Goal: Navigation & Orientation: Find specific page/section

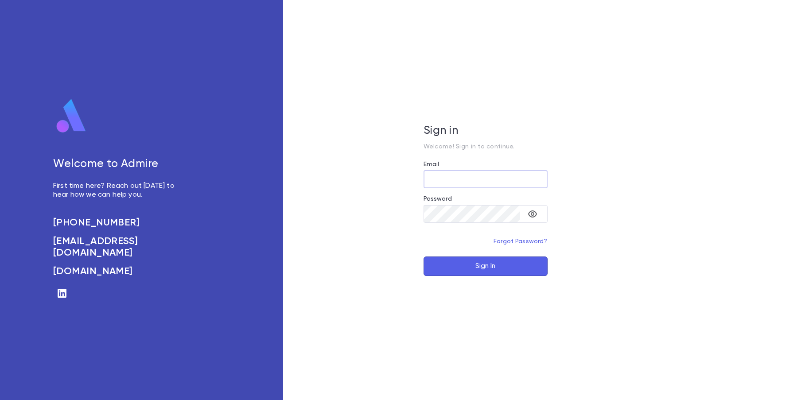
type input "**********"
click at [471, 268] on button "Sign In" at bounding box center [486, 266] width 124 height 19
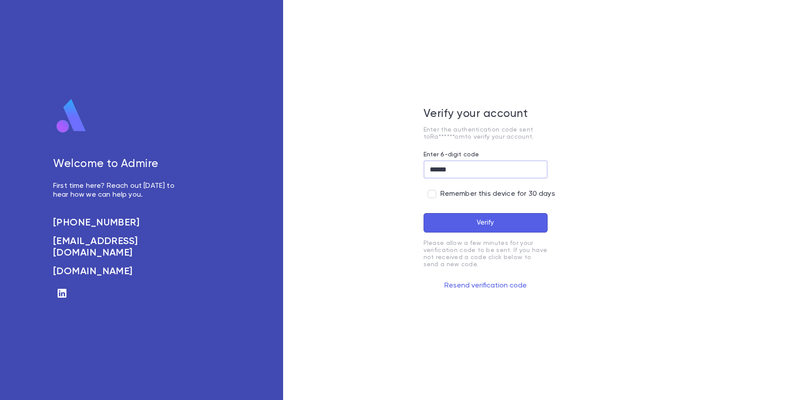
type input "******"
click at [449, 193] on span "Remember this device for 30 days" at bounding box center [497, 194] width 115 height 9
click at [453, 216] on button "Verify" at bounding box center [486, 222] width 124 height 19
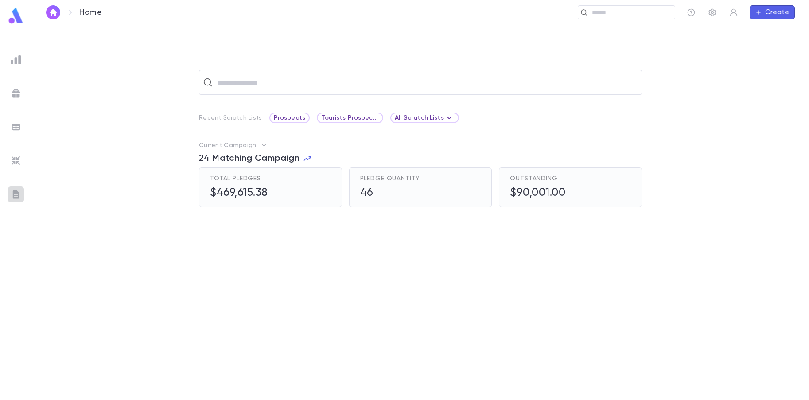
click at [16, 193] on img at bounding box center [16, 194] width 11 height 11
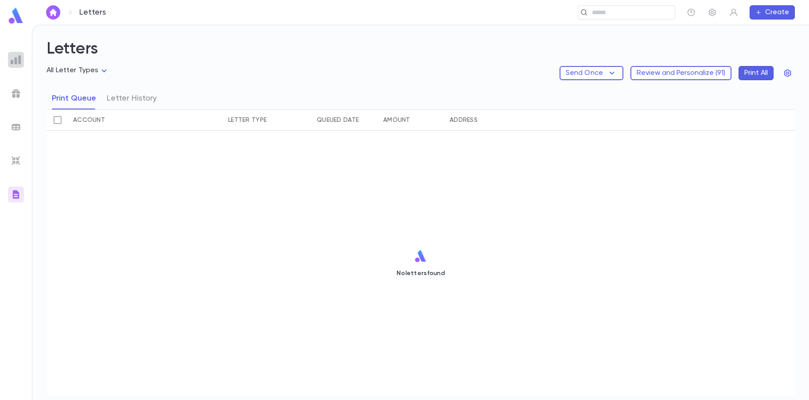
click at [19, 62] on img at bounding box center [16, 59] width 11 height 11
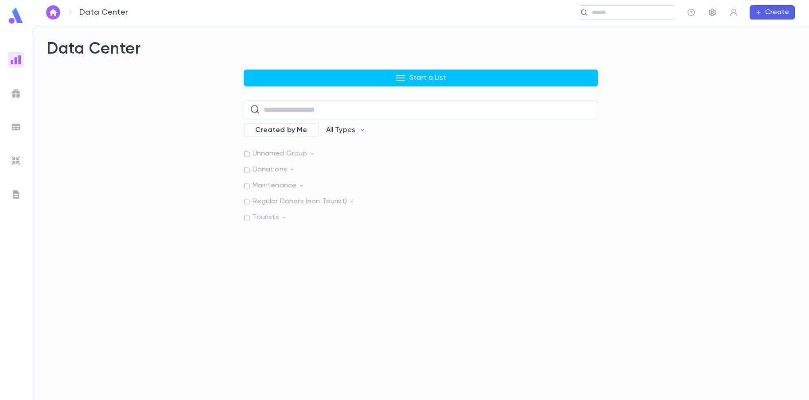
click at [717, 10] on button "button" at bounding box center [712, 12] width 14 height 14
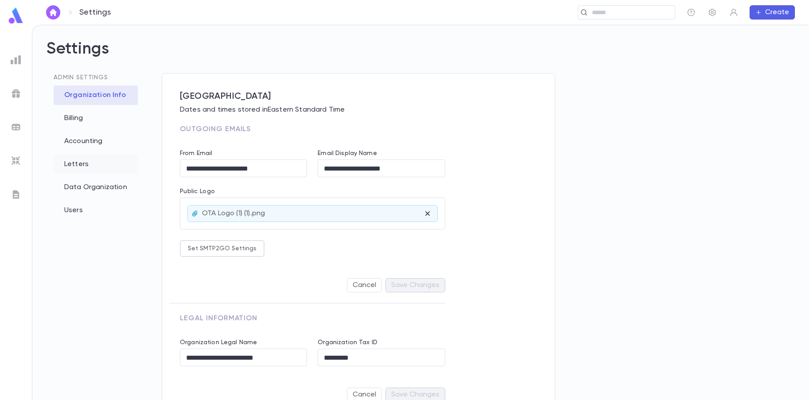
click at [78, 164] on div "Letters" at bounding box center [96, 164] width 84 height 19
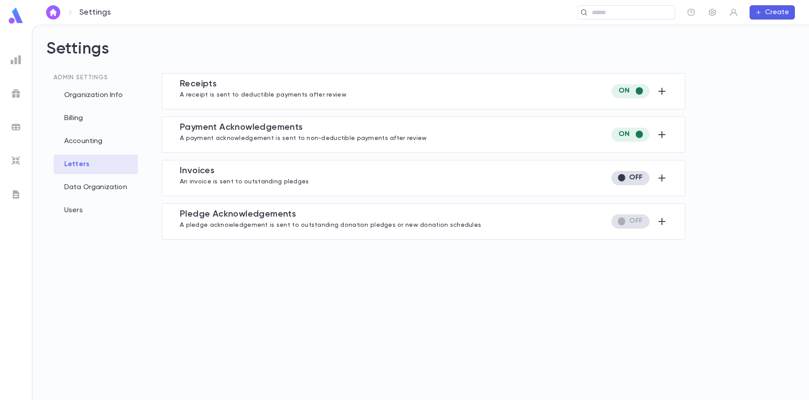
type input "**********"
click at [90, 82] on div "Admin Settings Organization Info Billing Accounting Letters Data Organization U…" at bounding box center [96, 137] width 84 height 165
click at [90, 101] on div "Organization Info" at bounding box center [96, 95] width 84 height 19
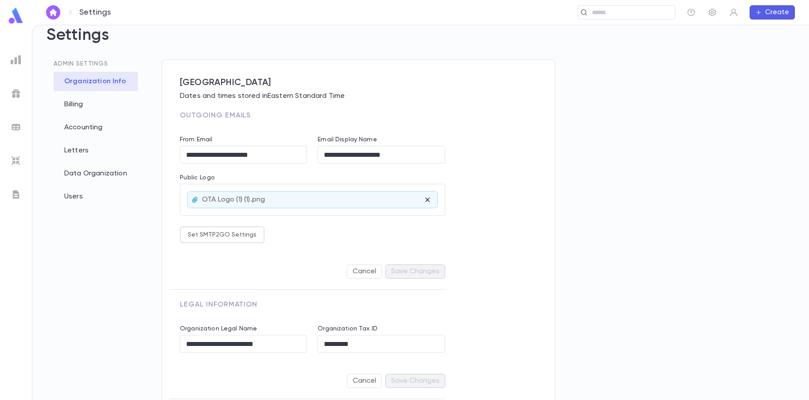
scroll to position [21, 0]
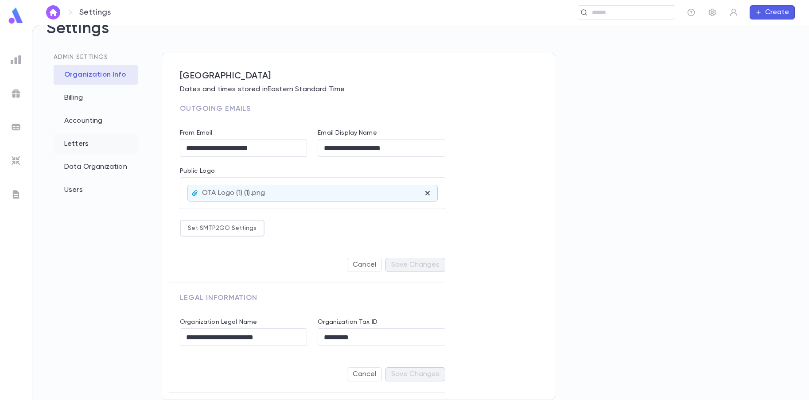
click at [91, 145] on div "Letters" at bounding box center [96, 143] width 84 height 19
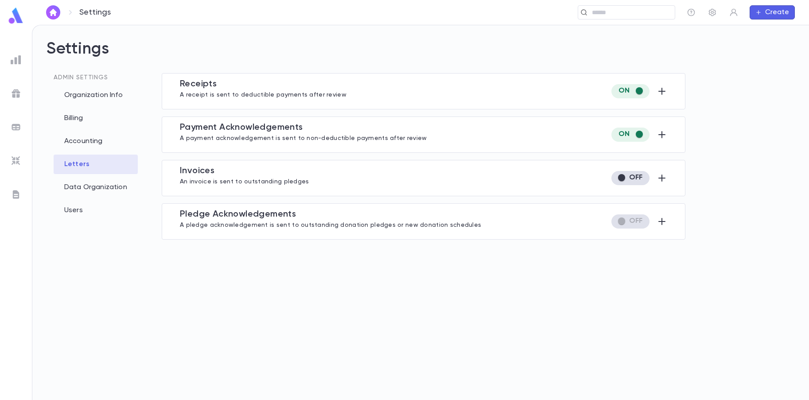
click at [104, 189] on div "Data Organization" at bounding box center [96, 187] width 84 height 19
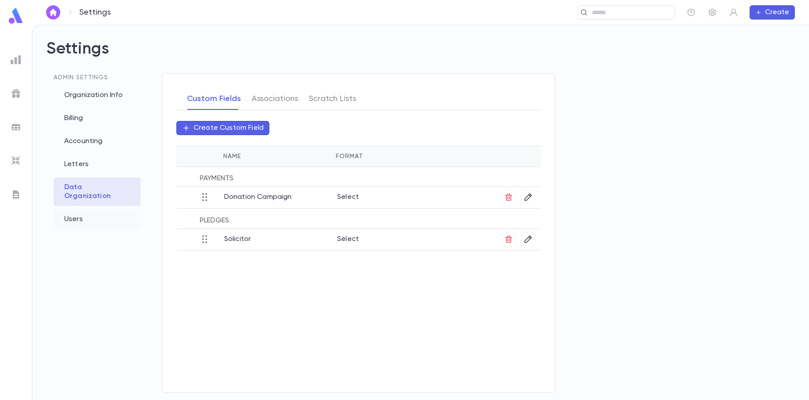
click at [93, 210] on div "Users" at bounding box center [97, 219] width 87 height 19
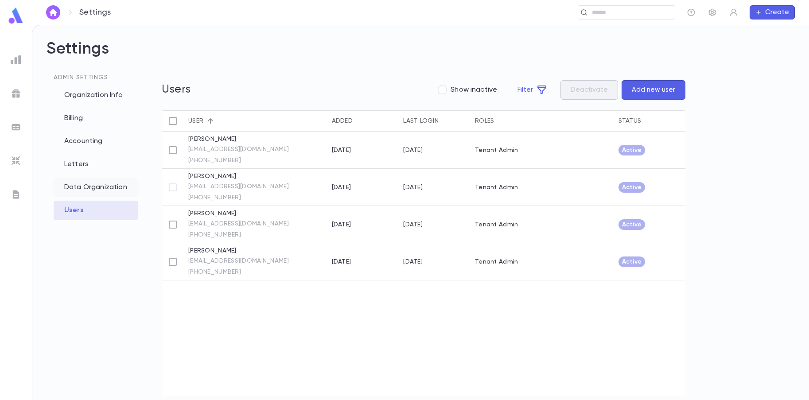
click at [94, 186] on div "Data Organization" at bounding box center [96, 187] width 84 height 19
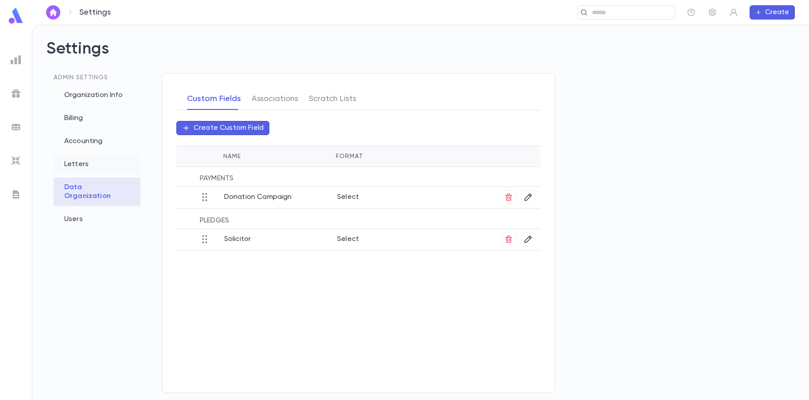
click at [83, 163] on div "Letters" at bounding box center [97, 164] width 87 height 19
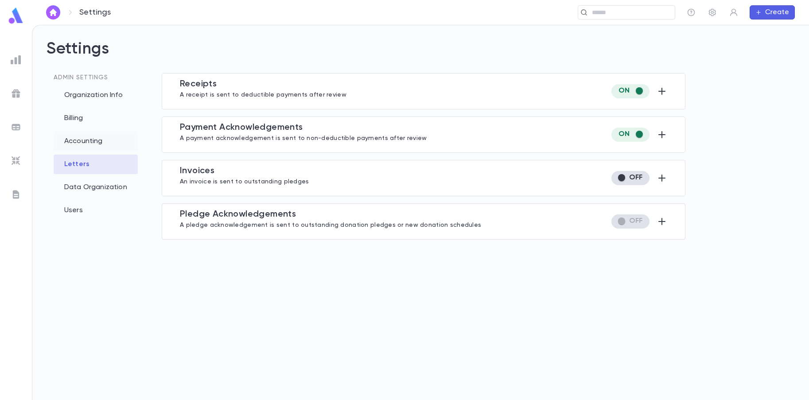
click at [94, 138] on div "Accounting" at bounding box center [96, 141] width 84 height 19
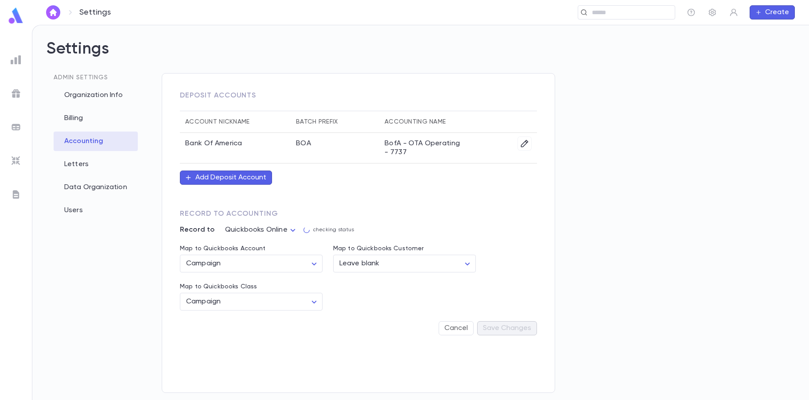
click at [83, 108] on div "Admin Settings Organization Info Billing Accounting Letters Data Organization U…" at bounding box center [96, 137] width 84 height 165
click at [81, 122] on div "Billing" at bounding box center [96, 118] width 84 height 19
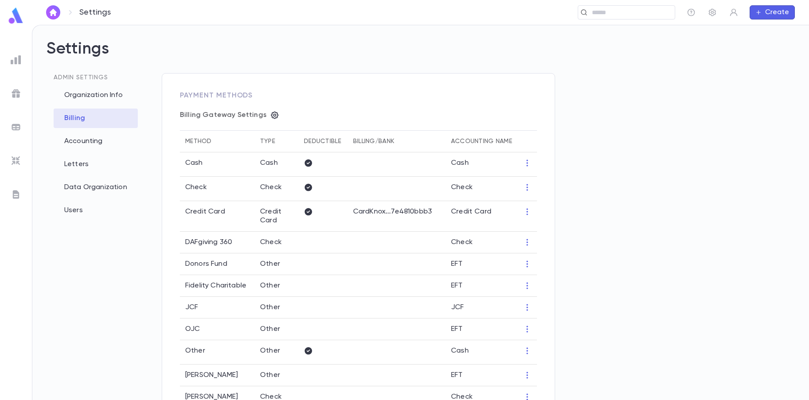
type input "**********"
click at [19, 195] on img at bounding box center [16, 194] width 11 height 11
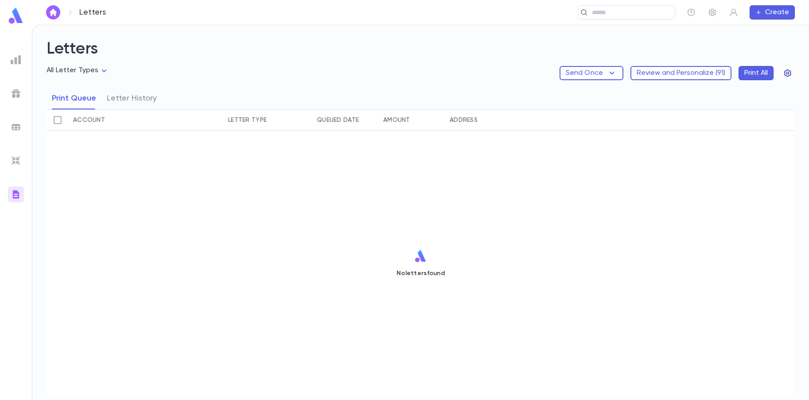
click at [790, 72] on icon "button" at bounding box center [787, 74] width 7 height 8
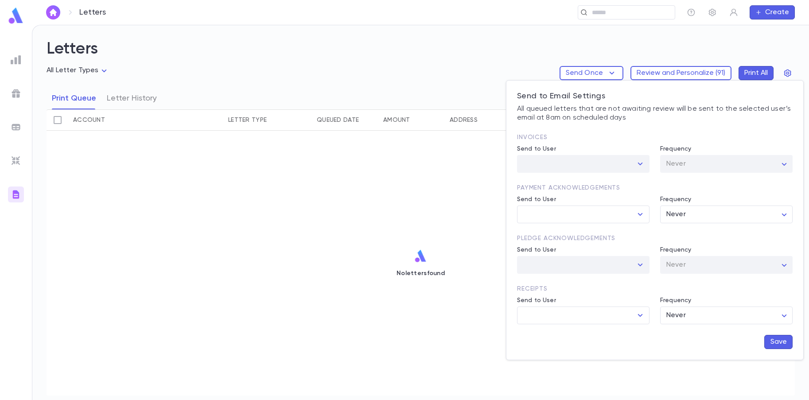
click at [269, 68] on div at bounding box center [404, 200] width 809 height 400
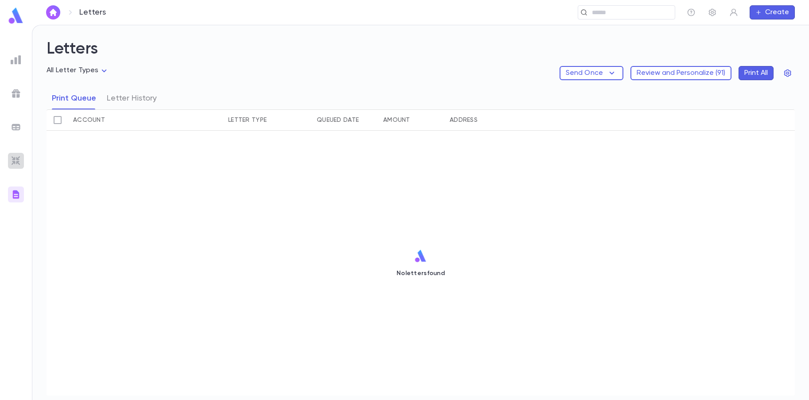
click at [19, 162] on img at bounding box center [16, 161] width 11 height 11
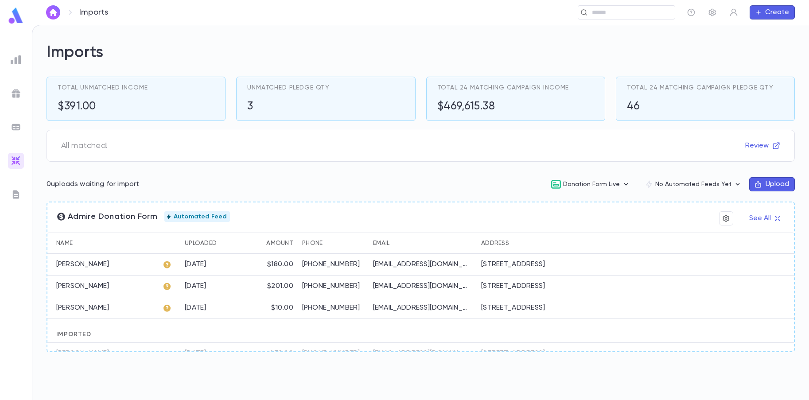
click at [13, 128] on img at bounding box center [16, 127] width 11 height 11
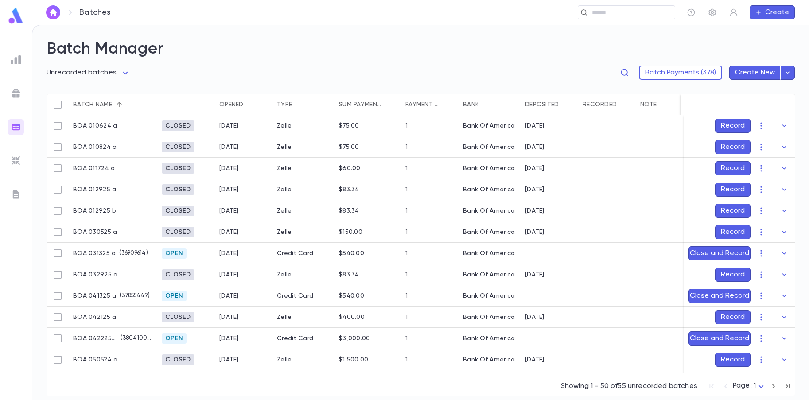
click at [12, 93] on img at bounding box center [16, 93] width 11 height 11
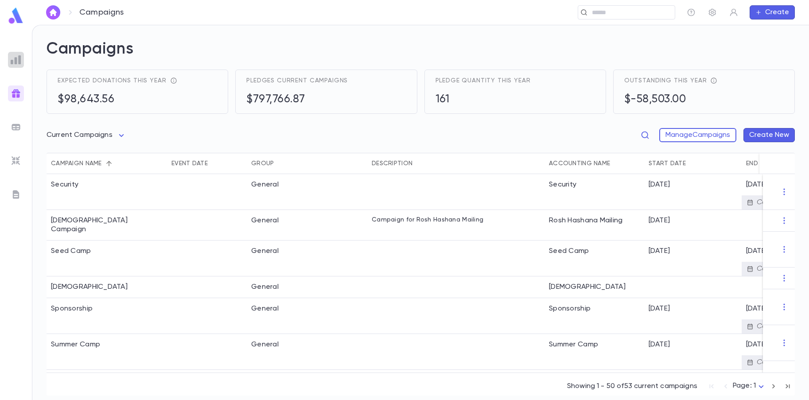
click at [18, 58] on img at bounding box center [16, 59] width 11 height 11
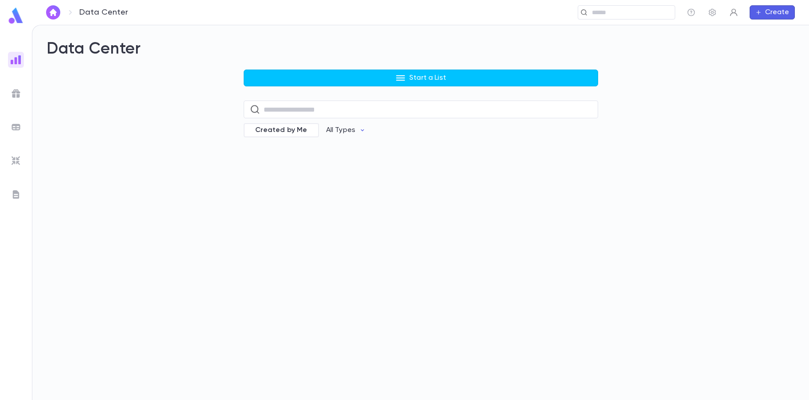
click at [736, 18] on button "button" at bounding box center [734, 12] width 14 height 14
click at [736, 27] on link "Profile" at bounding box center [749, 30] width 40 height 14
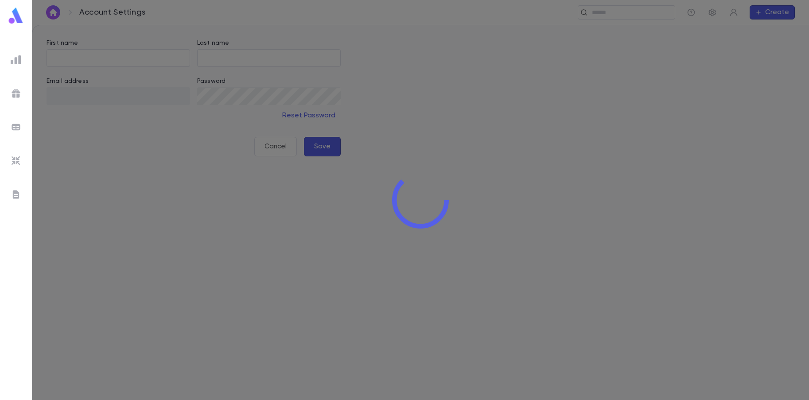
type input "*******"
type input "****"
type input "**********"
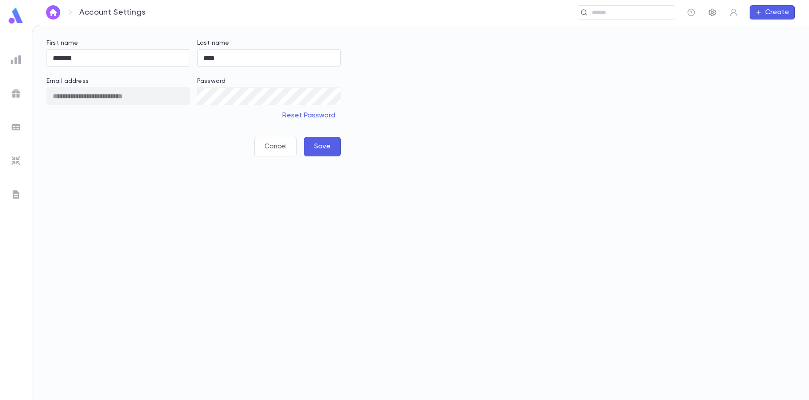
click at [719, 10] on button "button" at bounding box center [712, 12] width 14 height 14
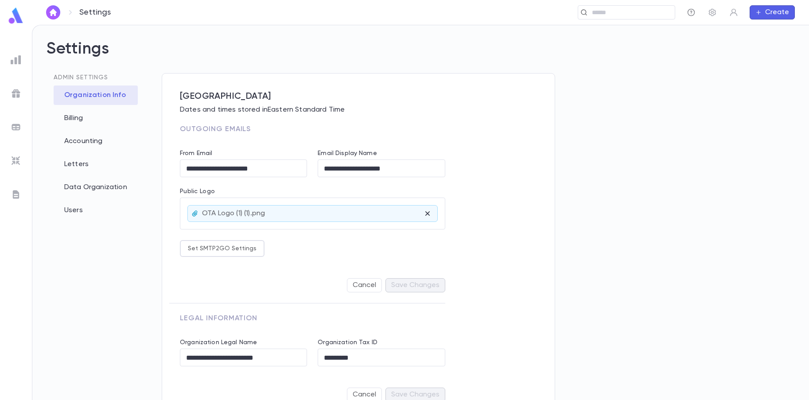
click at [693, 11] on icon "button" at bounding box center [691, 12] width 9 height 9
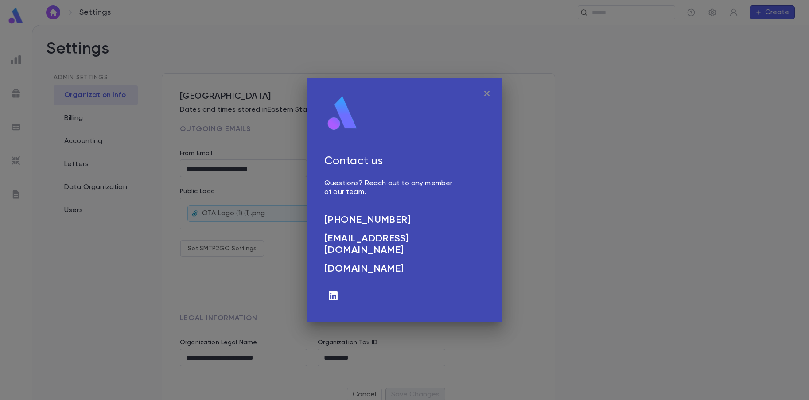
click at [486, 93] on icon "button" at bounding box center [487, 93] width 11 height 11
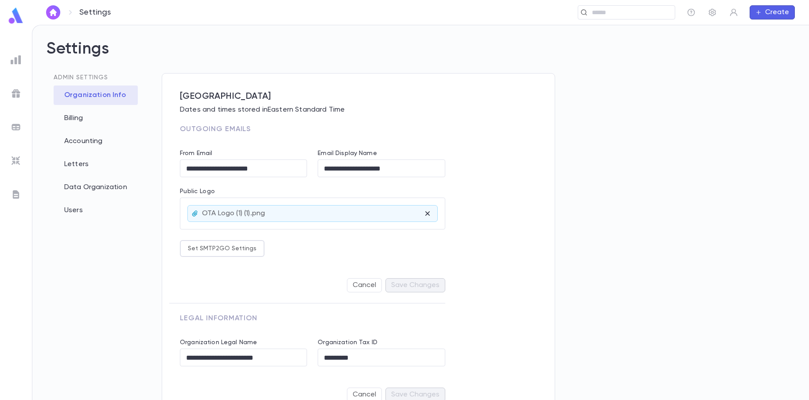
scroll to position [21, 0]
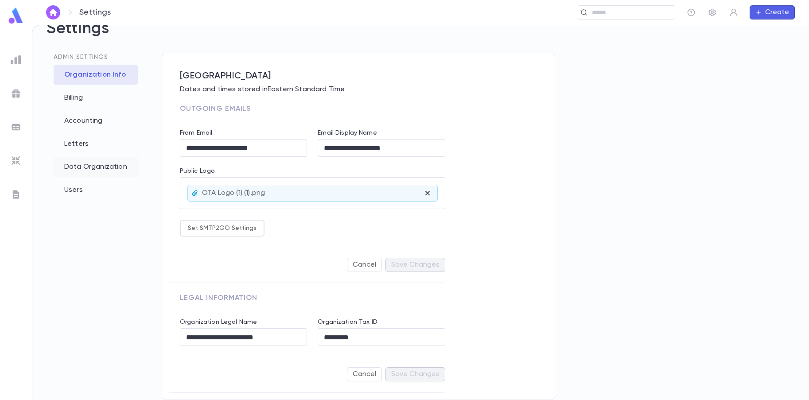
click at [86, 169] on div "Data Organization" at bounding box center [96, 166] width 84 height 19
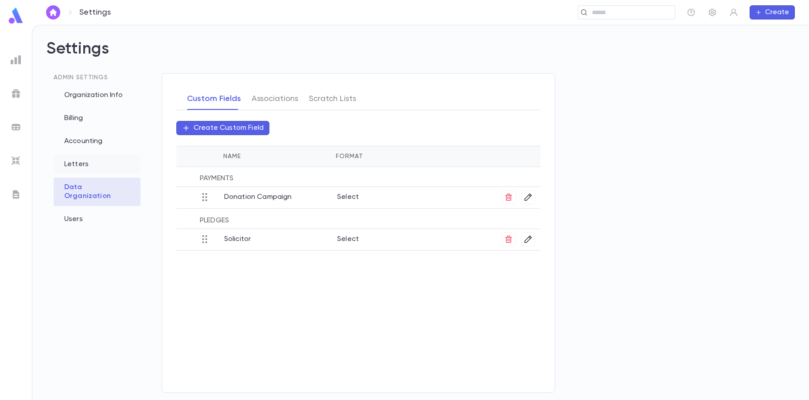
click at [76, 159] on div "Letters" at bounding box center [97, 164] width 87 height 19
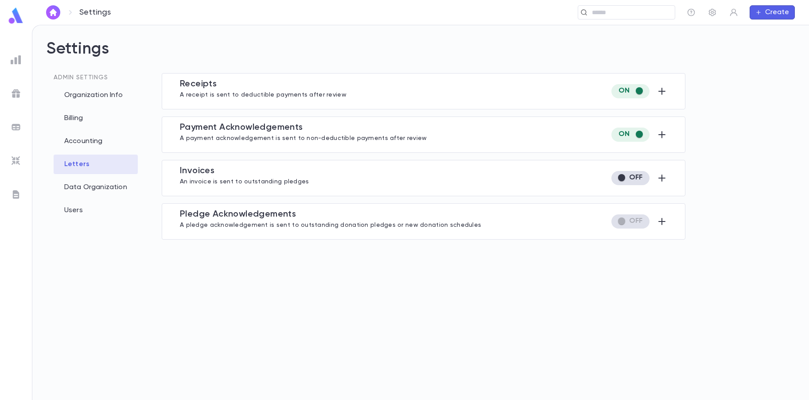
click at [343, 135] on p "A payment acknowledgement is sent to non-deductible payments after review" at bounding box center [303, 137] width 247 height 9
click at [662, 94] on icon "button" at bounding box center [661, 91] width 7 height 7
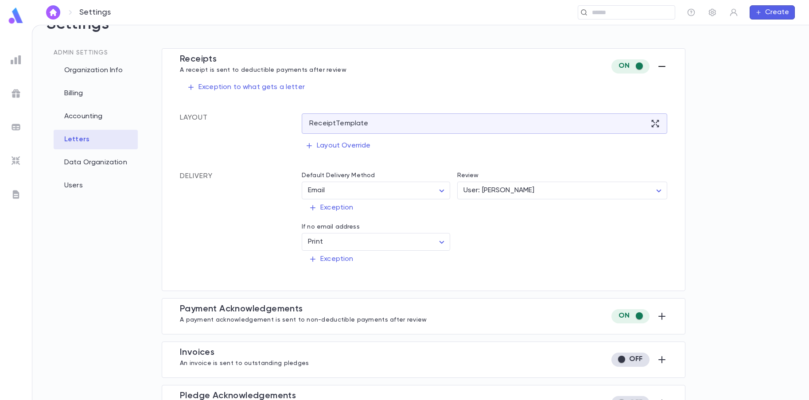
scroll to position [46, 0]
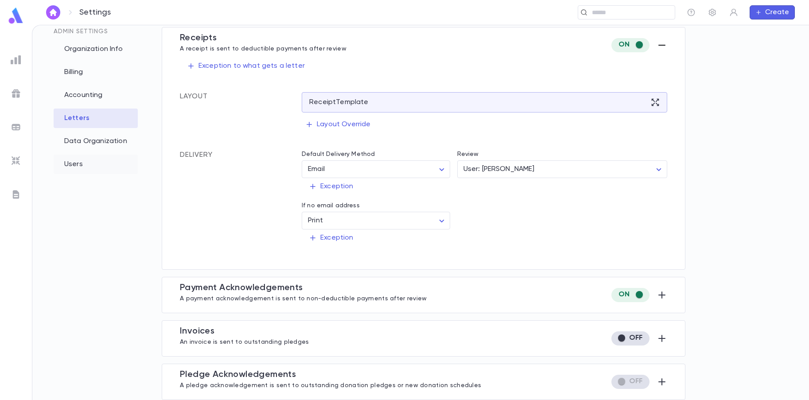
click at [82, 165] on div "Users" at bounding box center [96, 164] width 84 height 19
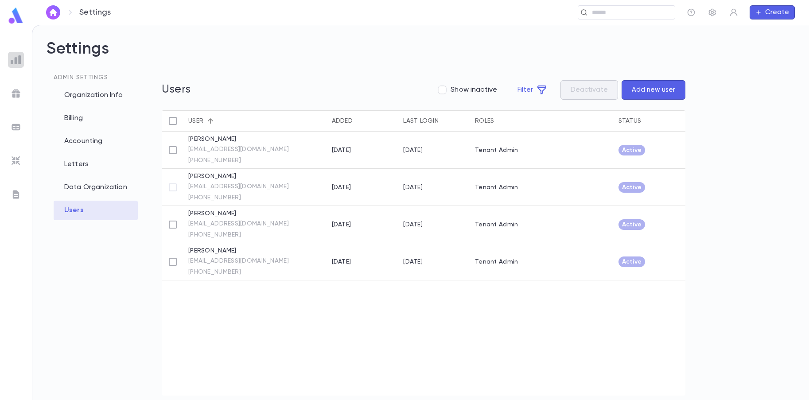
click at [14, 61] on img at bounding box center [16, 59] width 11 height 11
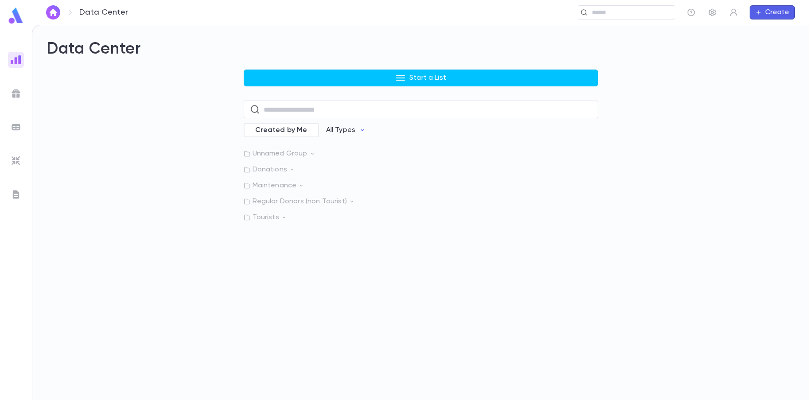
click at [13, 91] on img at bounding box center [16, 93] width 11 height 11
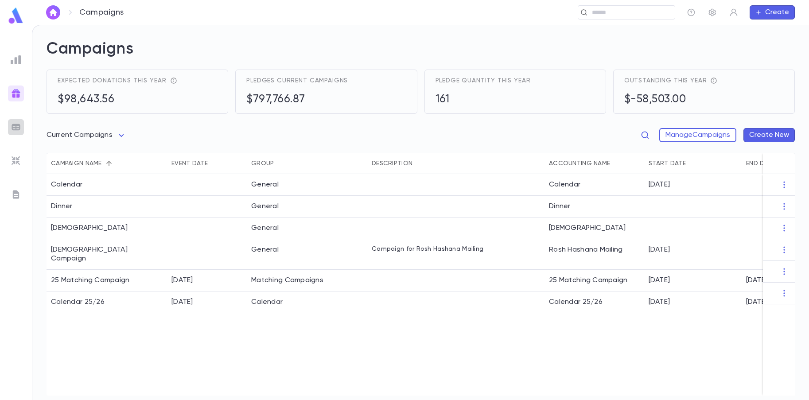
click at [16, 120] on div at bounding box center [16, 127] width 16 height 16
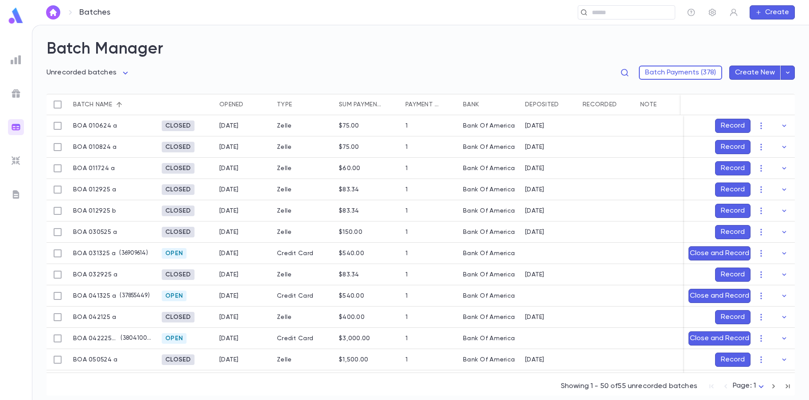
click at [11, 167] on div at bounding box center [16, 161] width 16 height 16
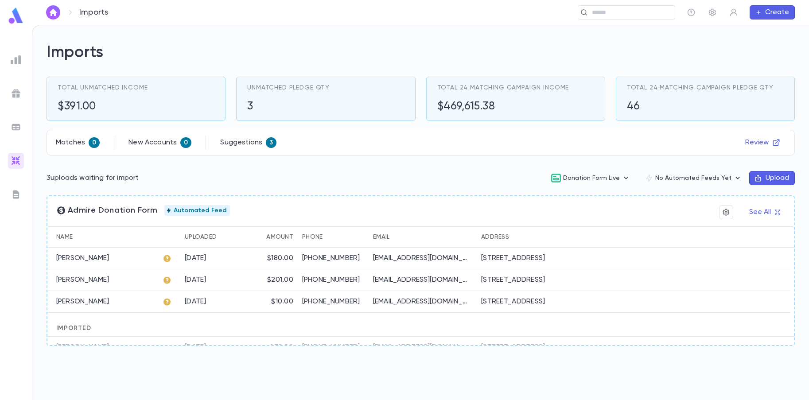
click at [16, 191] on img at bounding box center [16, 194] width 11 height 11
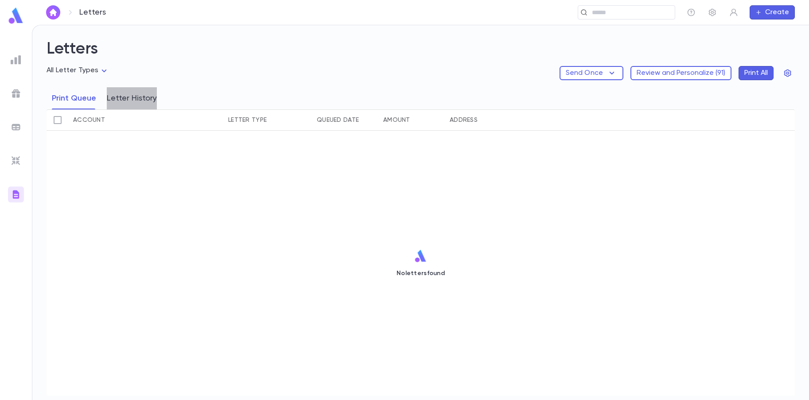
click at [149, 95] on button "Letter History" at bounding box center [132, 98] width 50 height 22
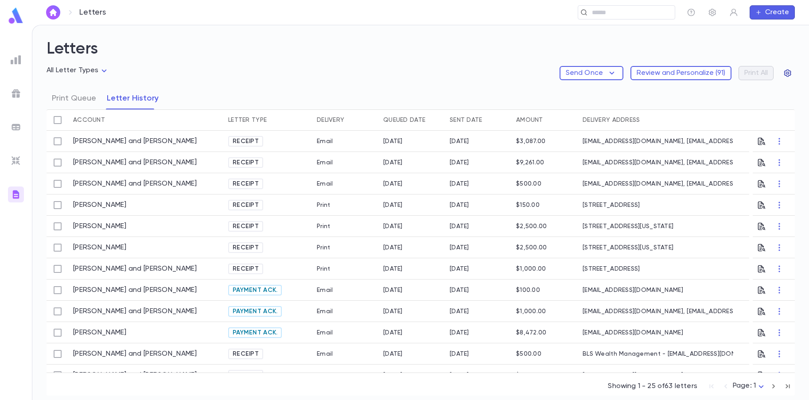
click at [791, 72] on icon "button" at bounding box center [787, 74] width 7 height 8
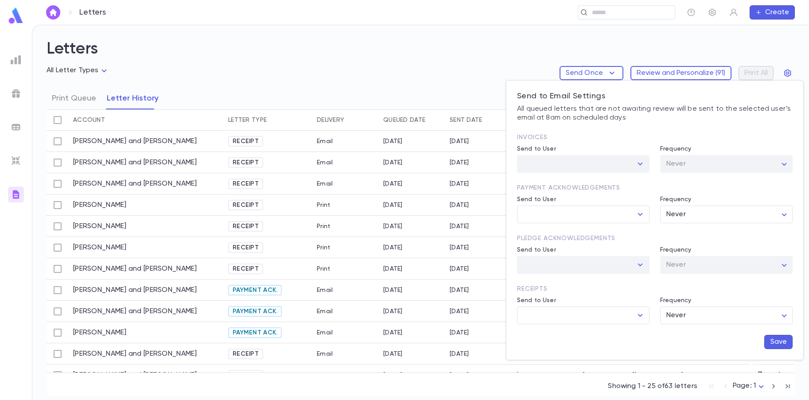
click at [392, 72] on div at bounding box center [404, 200] width 809 height 400
